Goal: Information Seeking & Learning: Learn about a topic

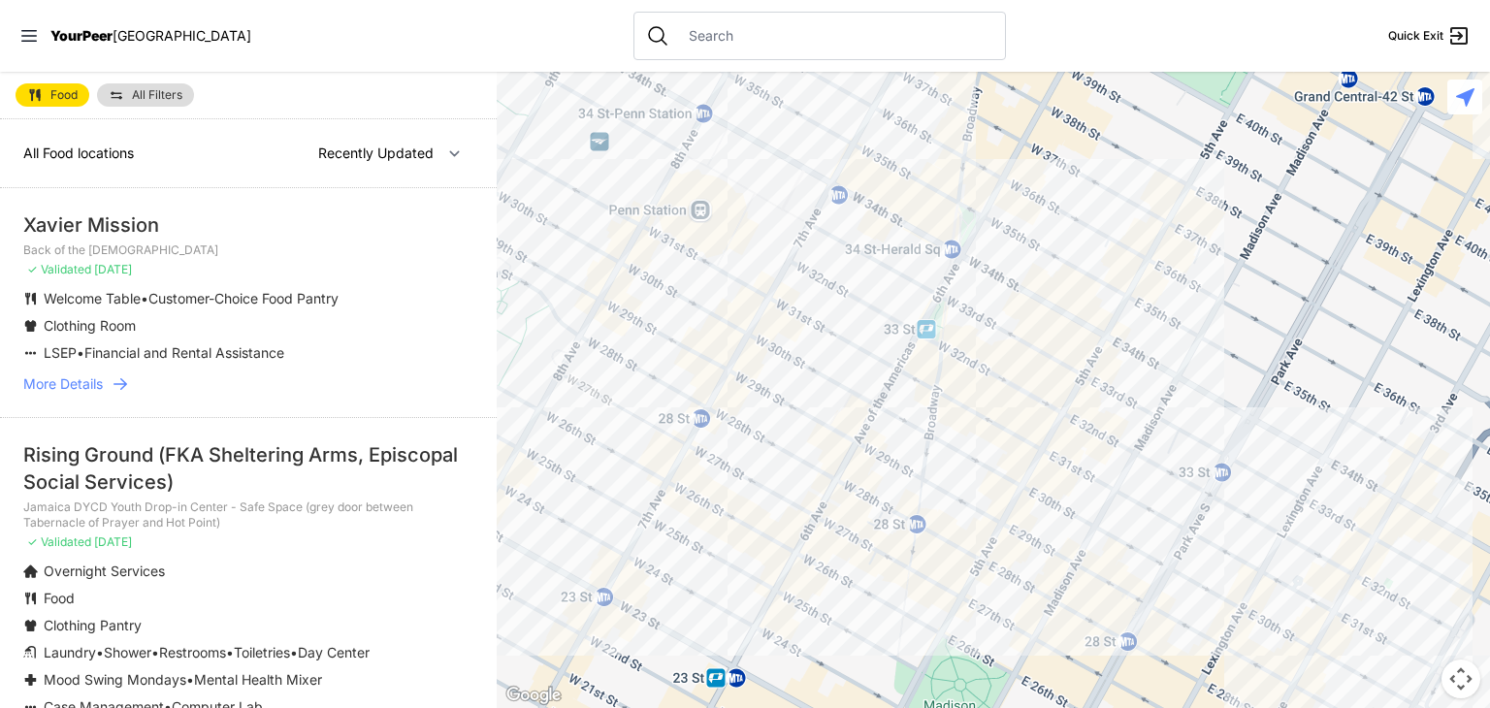
select select "nearby"
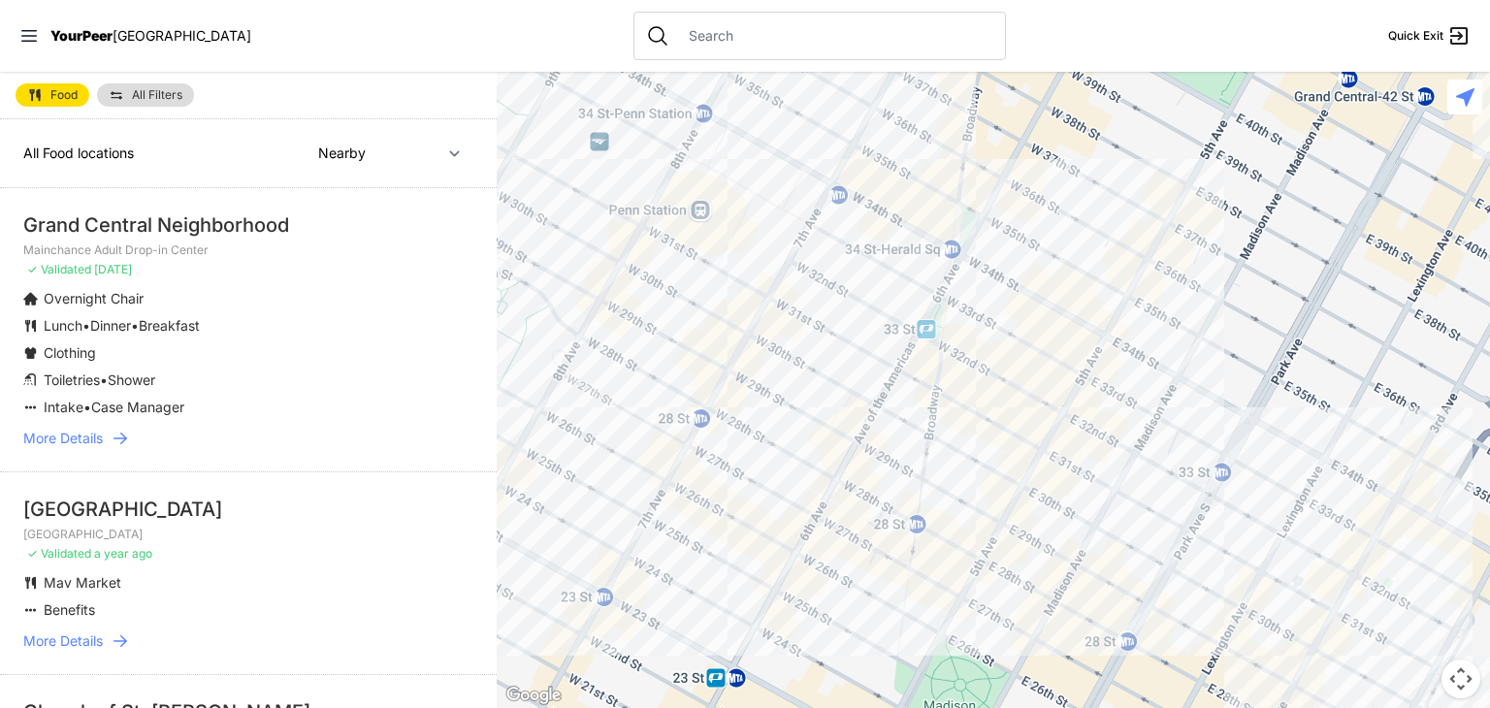
click at [82, 445] on span "More Details" at bounding box center [63, 438] width 80 height 19
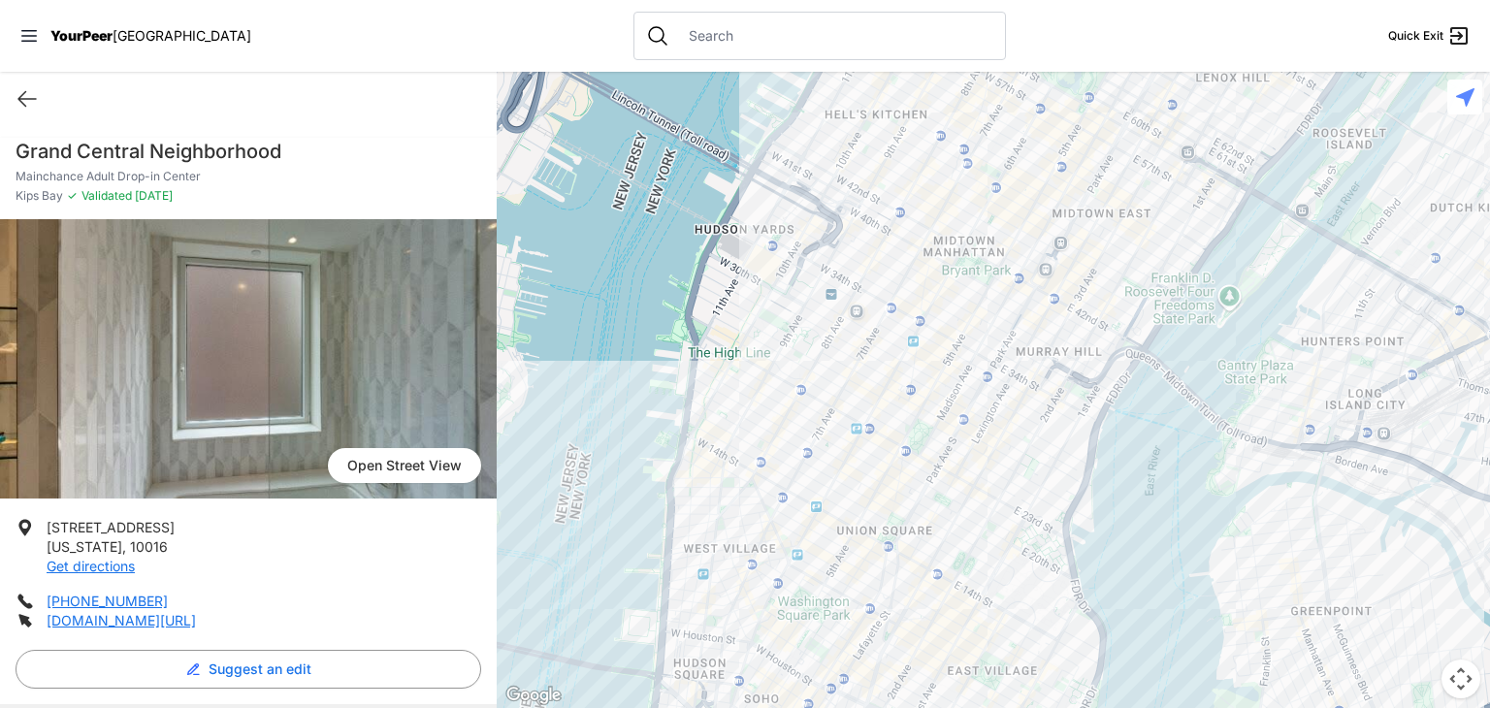
click at [392, 468] on link "Open Street View" at bounding box center [404, 465] width 153 height 35
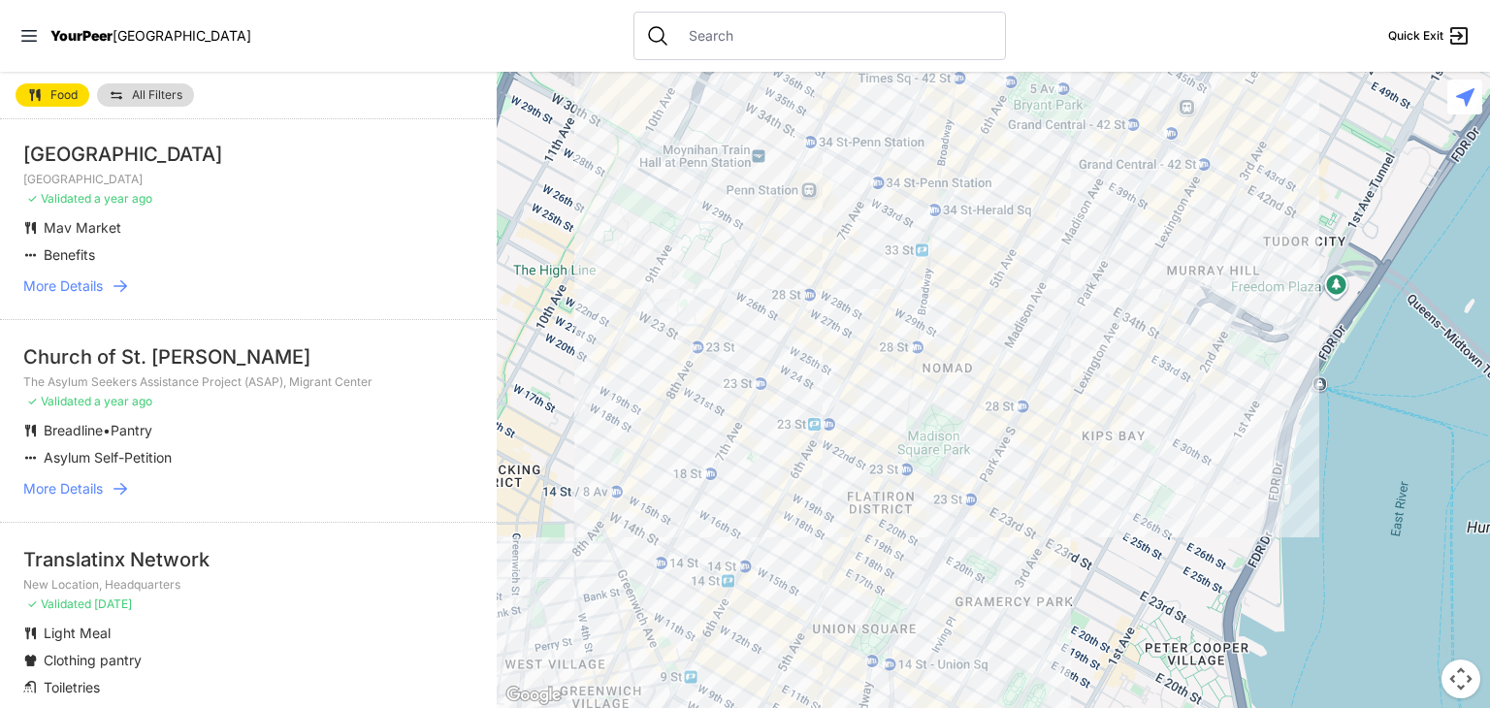
scroll to position [388, 0]
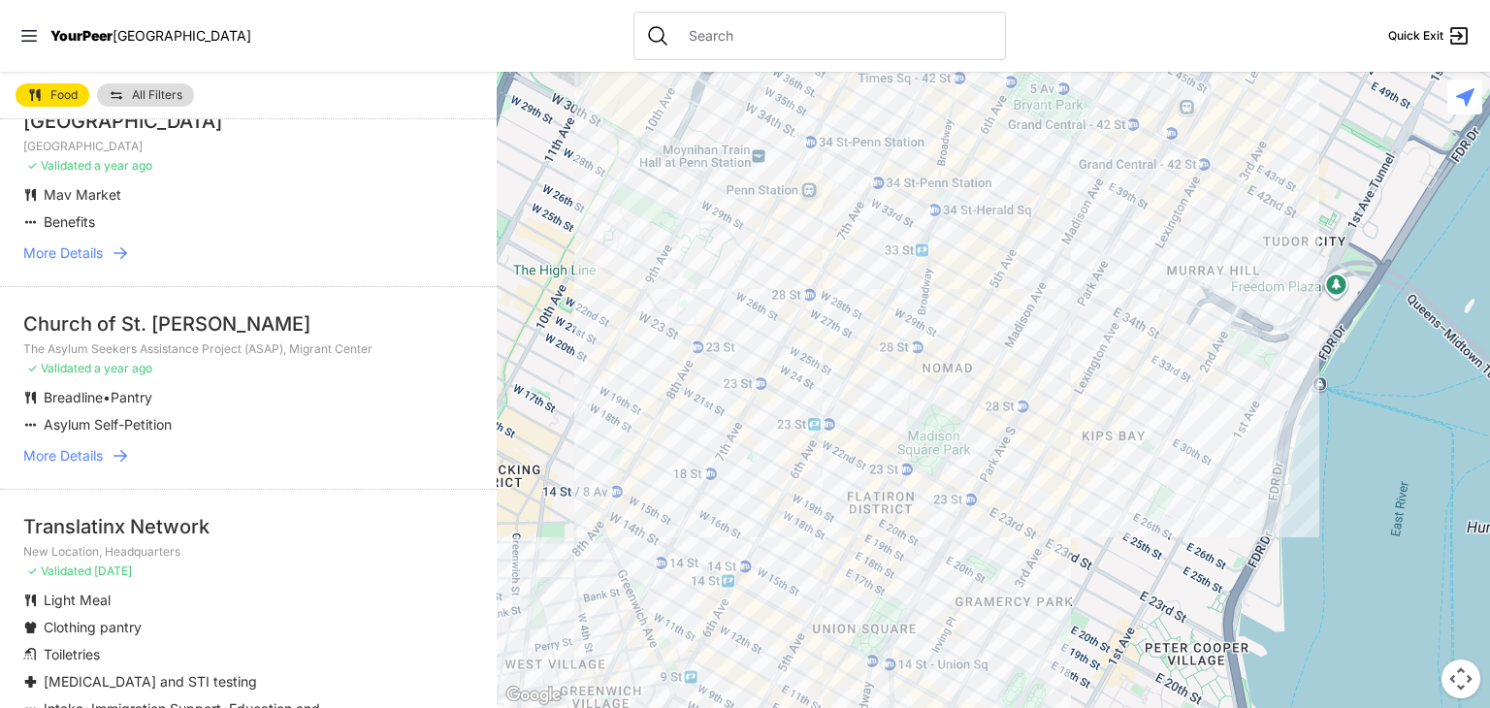
select select "recentlyUpdated"
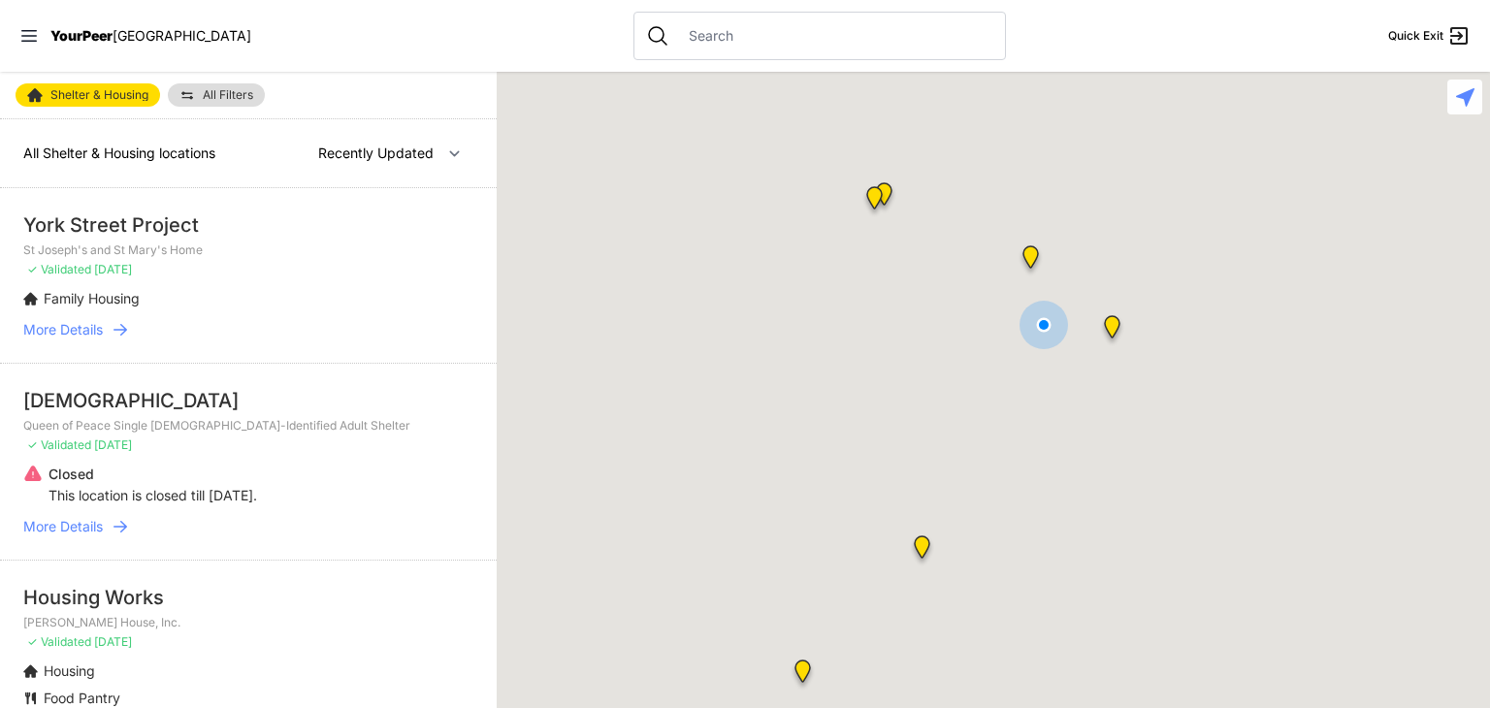
select select "nearby"
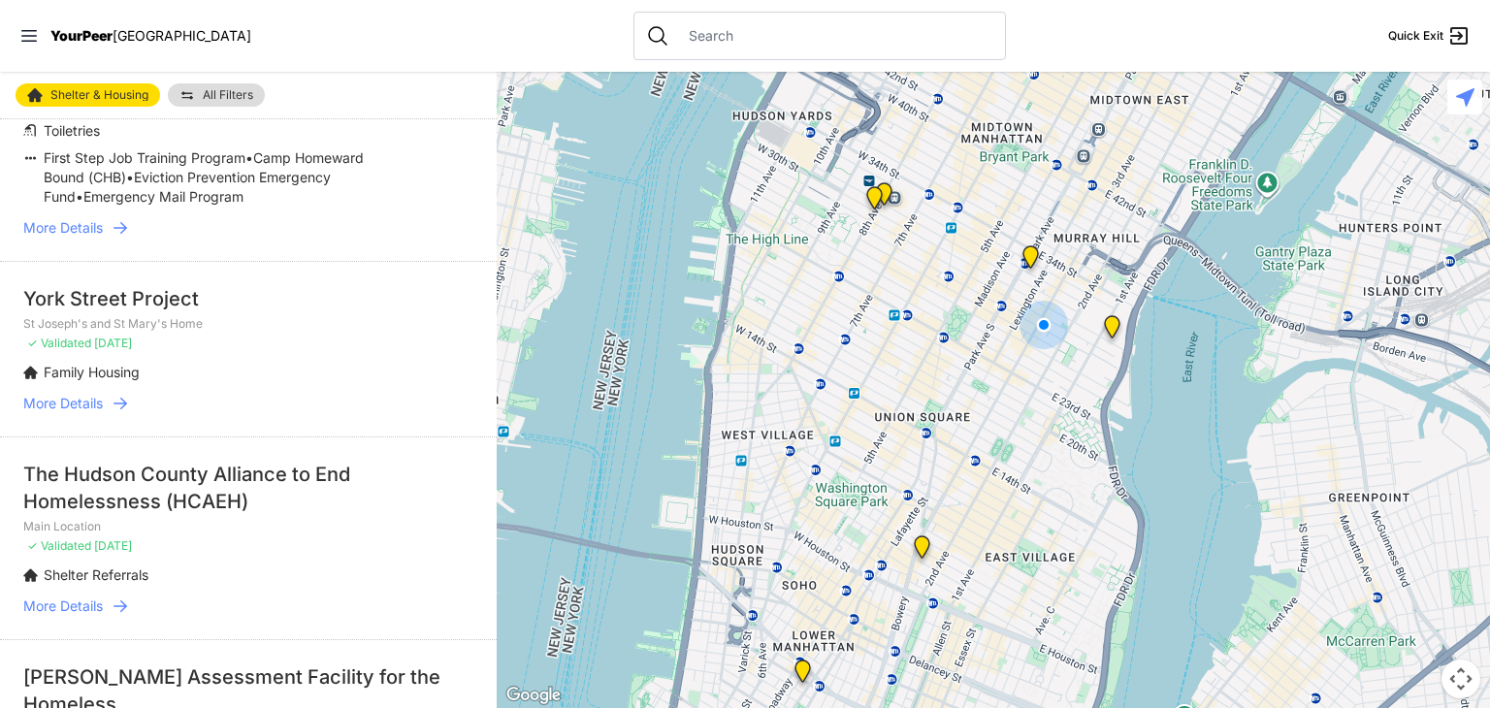
scroll to position [1940, 0]
